Goal: Transaction & Acquisition: Purchase product/service

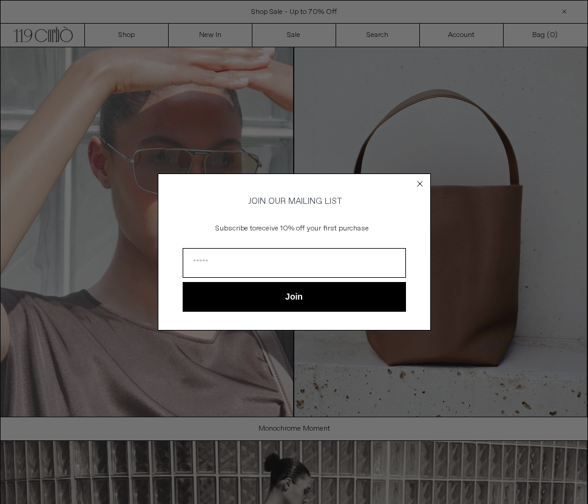
click at [146, 40] on div "Close dialog JOIN OUR MAILING LIST Subscribe to receive 10% off your first purc…" at bounding box center [294, 252] width 588 height 504
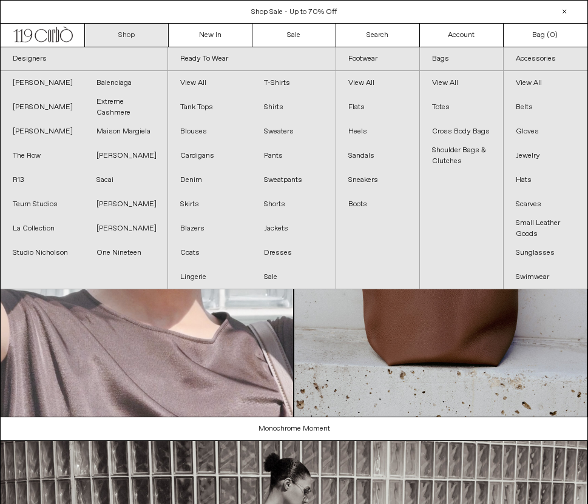
click at [139, 38] on link "Shop" at bounding box center [127, 35] width 84 height 23
click at [138, 33] on link "Shop" at bounding box center [127, 35] width 84 height 23
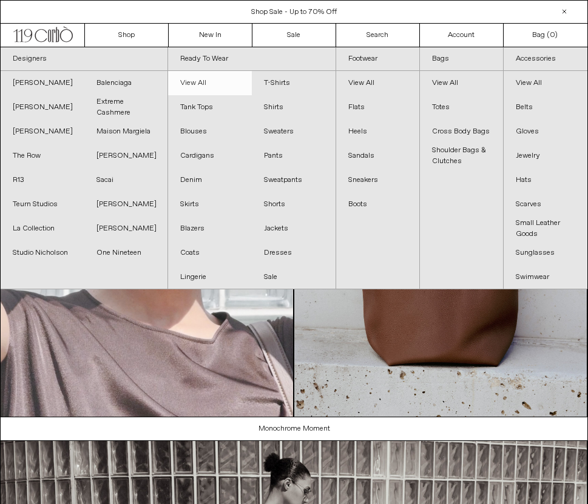
click at [208, 86] on link "View All" at bounding box center [210, 83] width 84 height 24
